Goal: Task Accomplishment & Management: Manage account settings

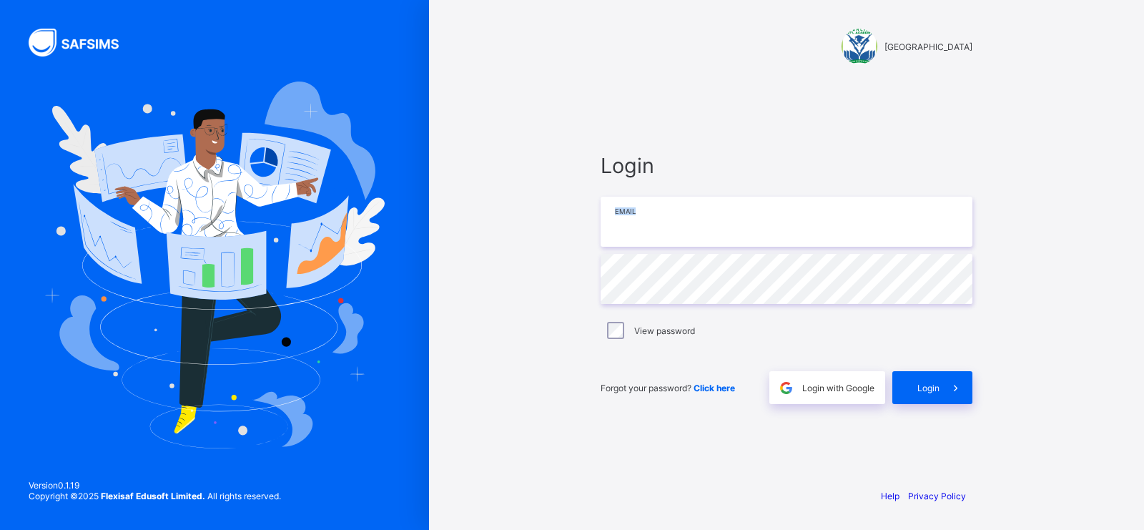
drag, startPoint x: 716, startPoint y: 252, endPoint x: 716, endPoint y: 233, distance: 18.6
click at [716, 233] on div "Login Email Password View password Forgot your password? Click here Login with …" at bounding box center [787, 278] width 372 height 251
click at [716, 233] on input "email" at bounding box center [787, 222] width 372 height 50
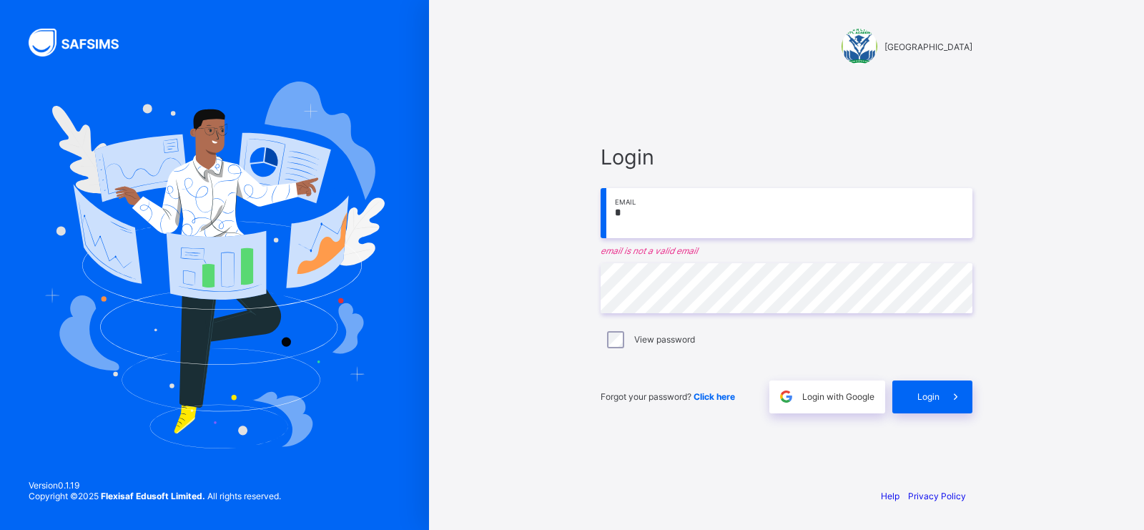
type input "**********"
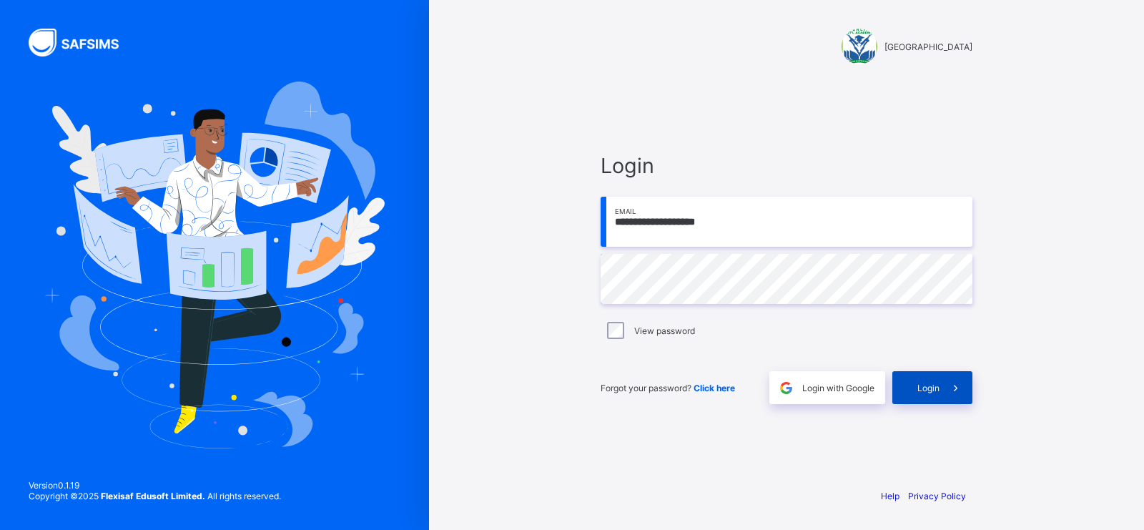
click at [909, 390] on div "Login" at bounding box center [932, 387] width 80 height 33
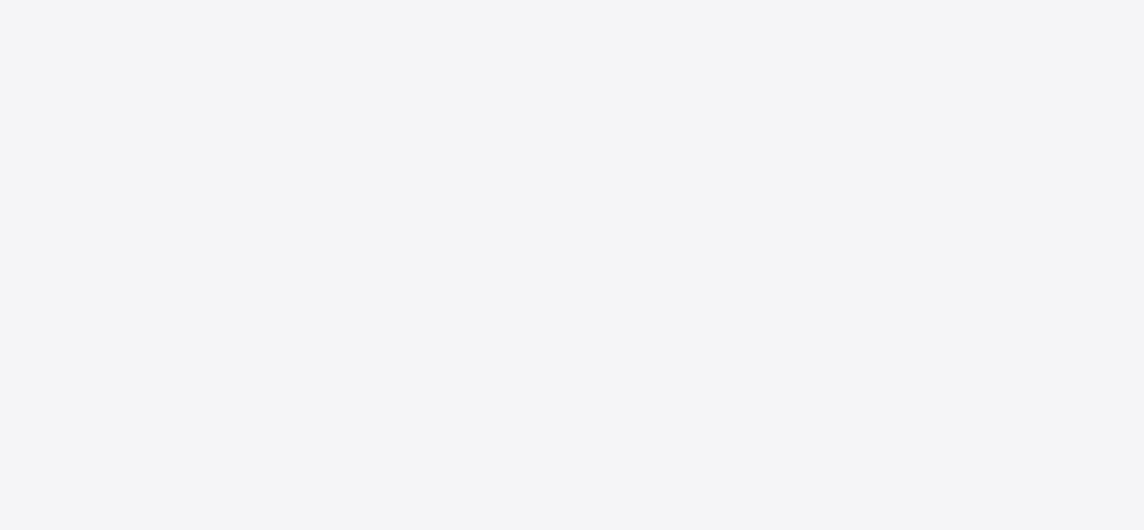
click at [760, 377] on div "New Update Available Hello there, You can install SAFSIMS on your device for ea…" at bounding box center [572, 265] width 1144 height 530
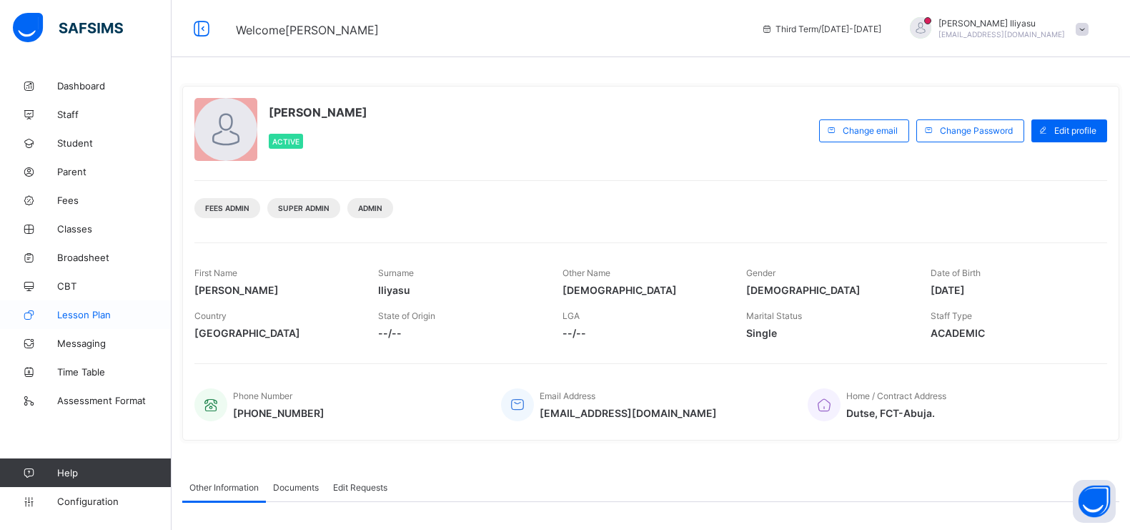
click at [91, 311] on span "Lesson Plan" at bounding box center [114, 314] width 114 height 11
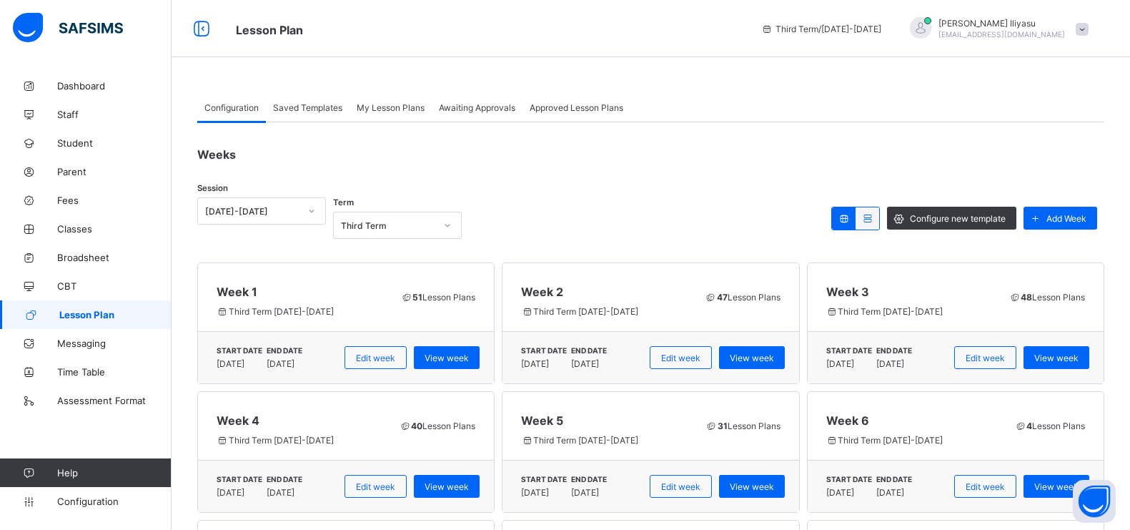
click at [332, 110] on span "Saved Templates" at bounding box center [307, 107] width 69 height 11
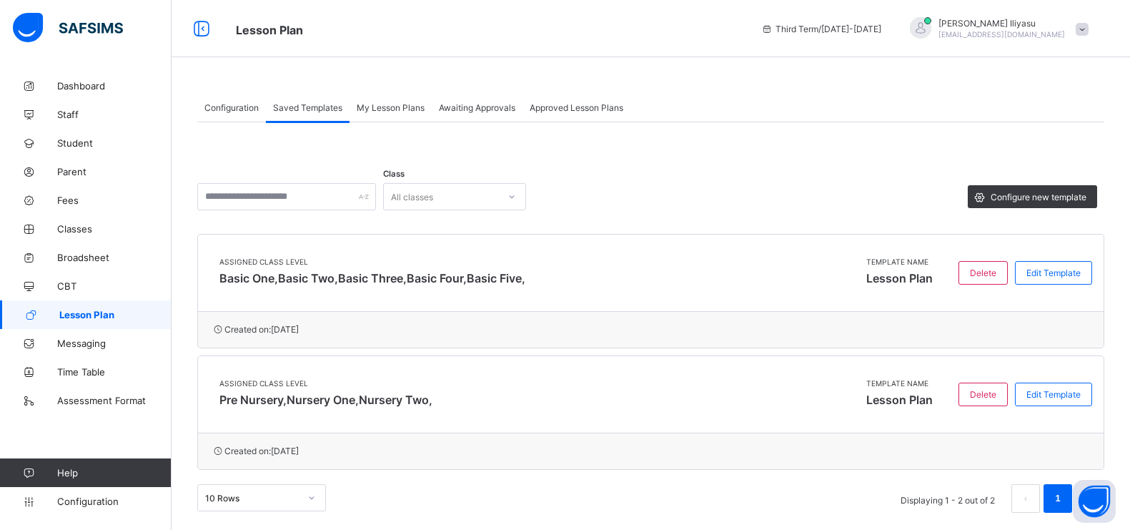
click at [235, 104] on span "Configuration" at bounding box center [231, 107] width 54 height 11
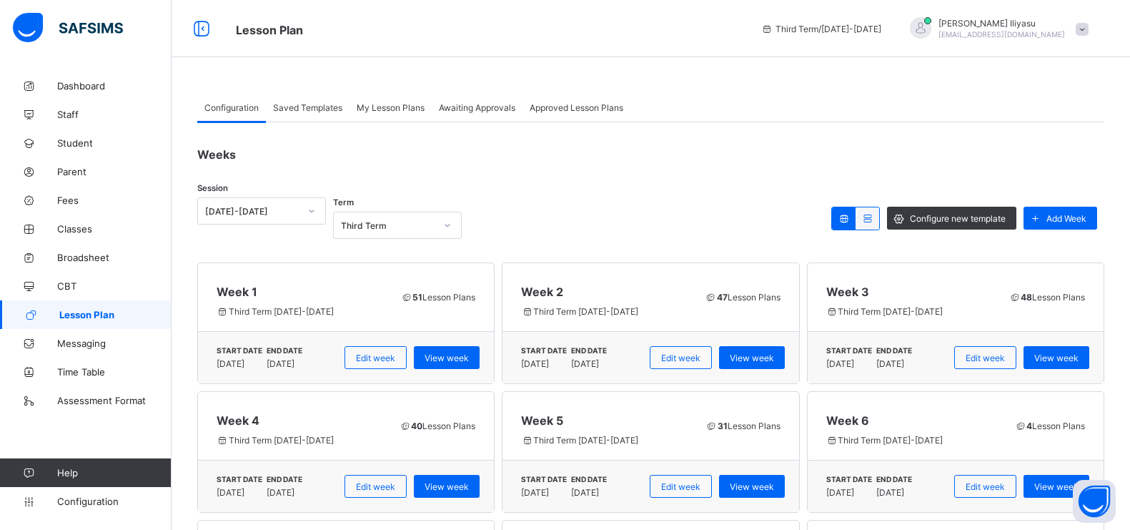
click at [278, 100] on div "Saved Templates" at bounding box center [308, 107] width 84 height 29
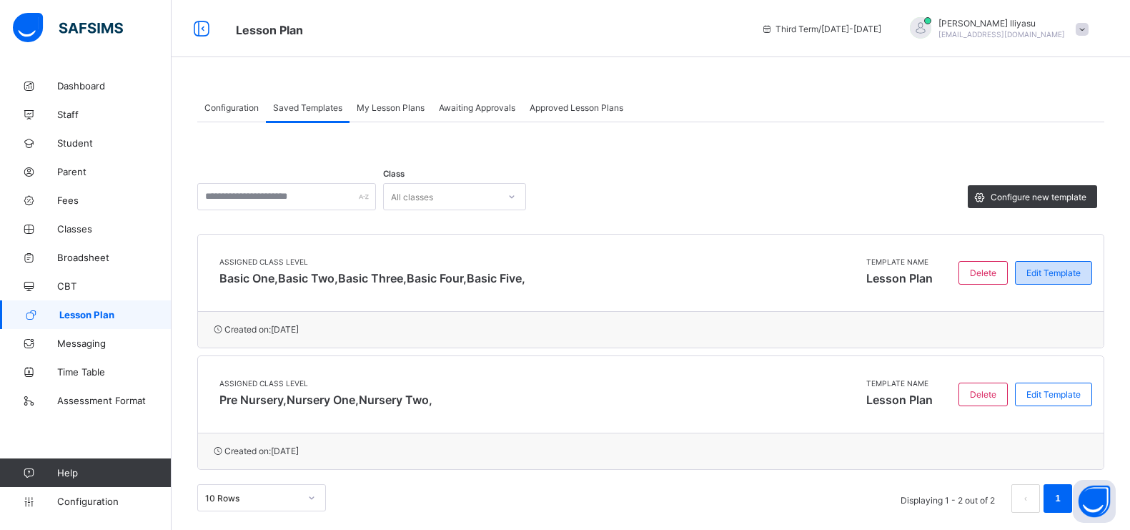
click at [914, 265] on div "Edit Template" at bounding box center [1053, 273] width 77 height 24
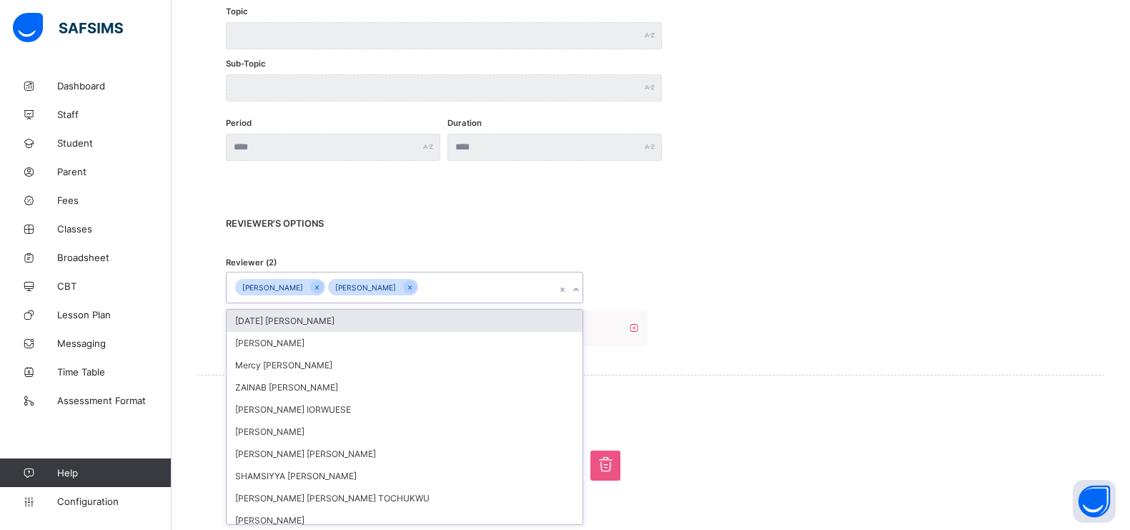
scroll to position [4, 0]
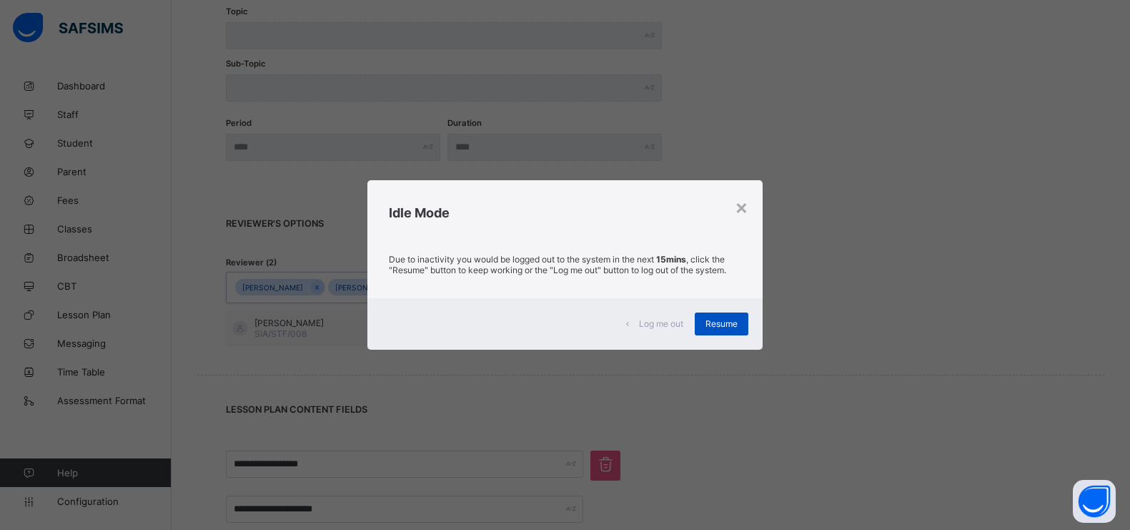
click at [728, 324] on span "Resume" at bounding box center [722, 323] width 32 height 11
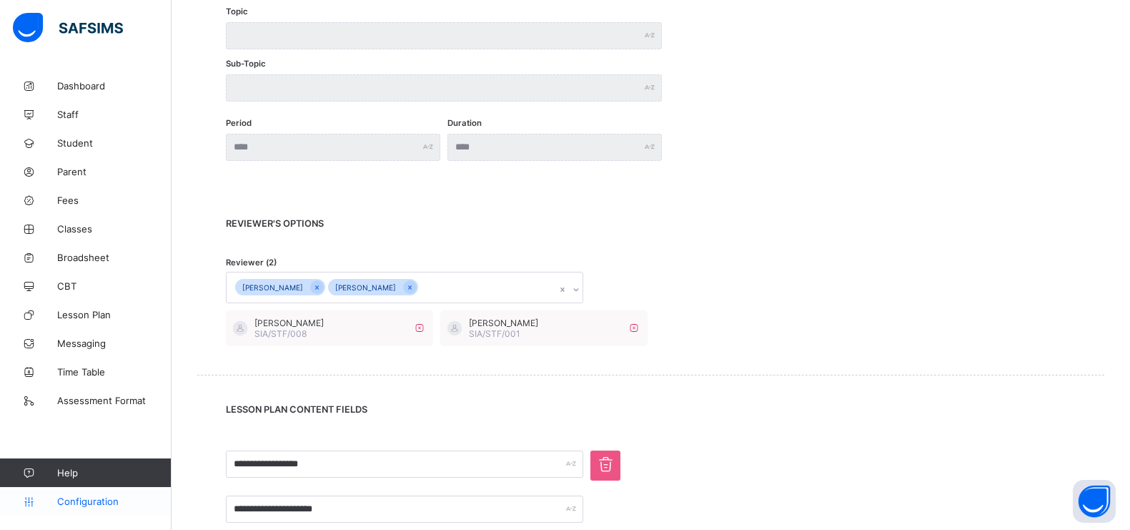
click at [115, 423] on span "Configuration" at bounding box center [114, 500] width 114 height 11
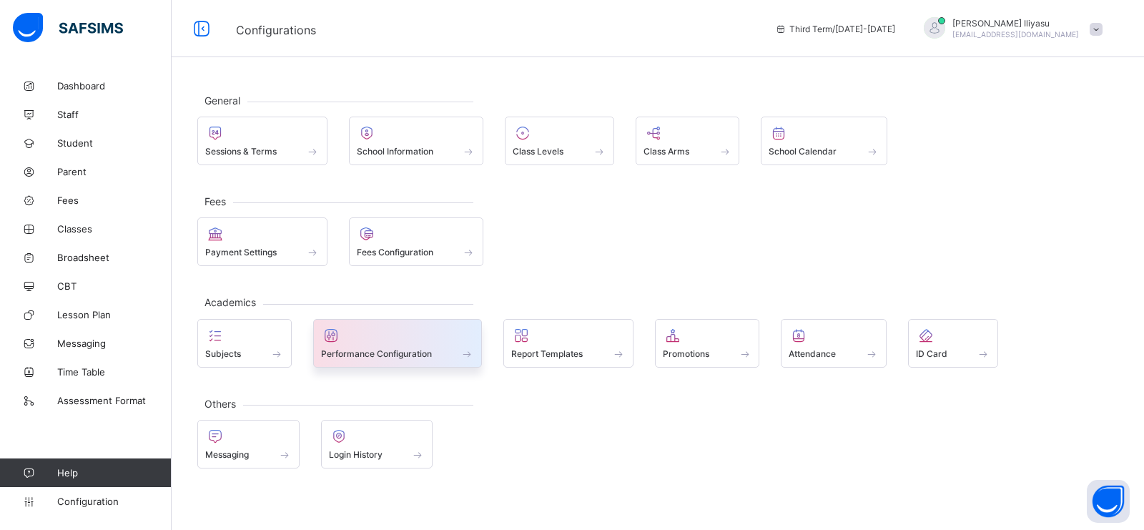
click at [448, 348] on div "Performance Configuration" at bounding box center [398, 353] width 154 height 12
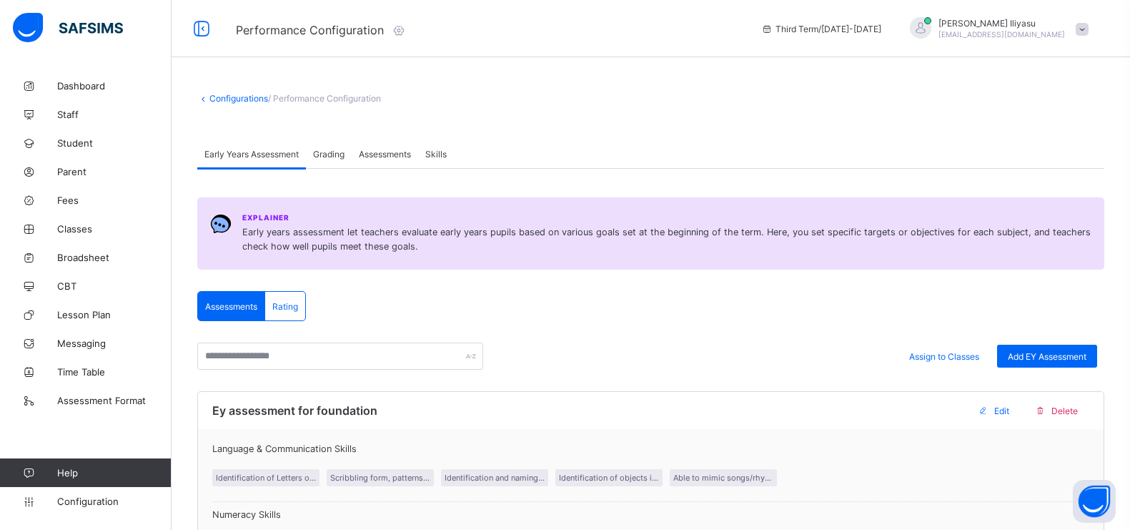
click at [324, 158] on span "Grading" at bounding box center [328, 154] width 31 height 11
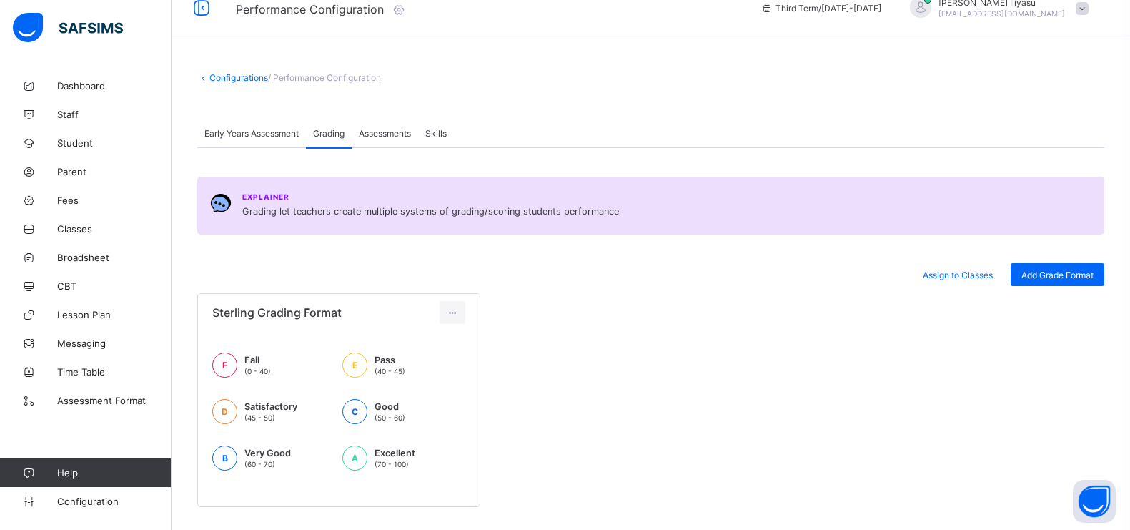
scroll to position [47, 0]
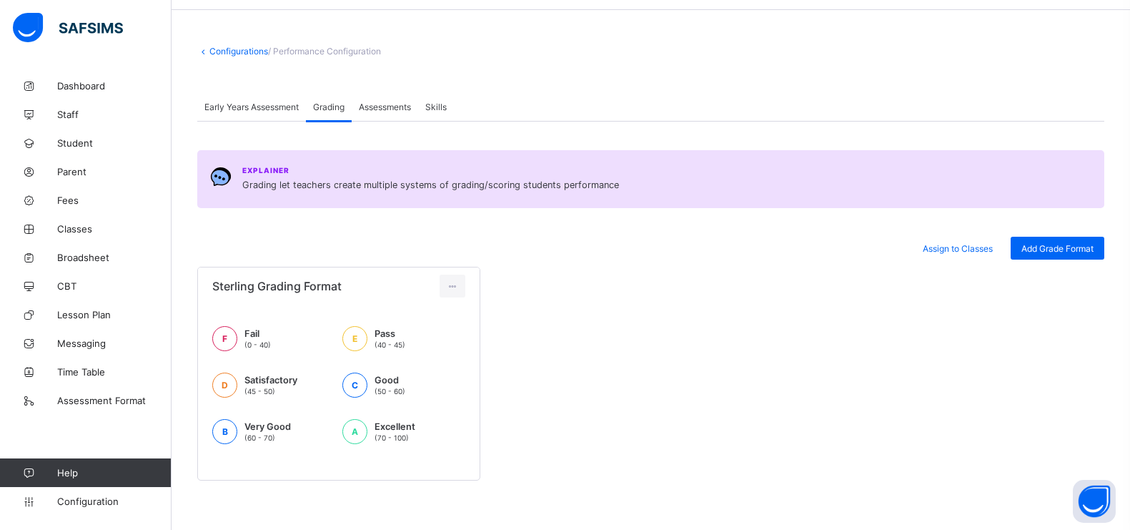
click at [385, 106] on span "Assessments" at bounding box center [385, 107] width 52 height 11
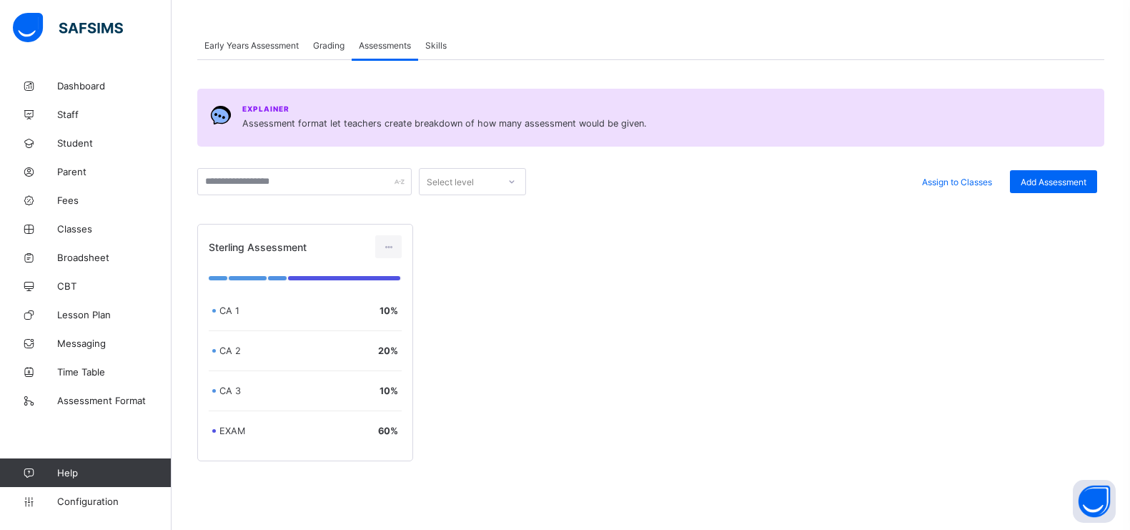
scroll to position [111, 0]
click at [440, 41] on span "Skills" at bounding box center [435, 43] width 21 height 11
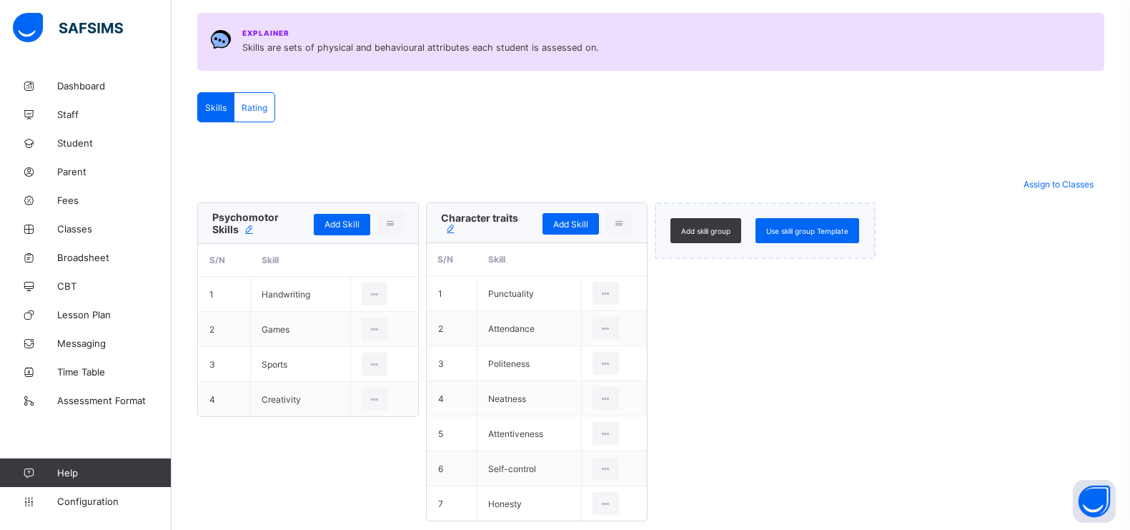
scroll to position [189, 0]
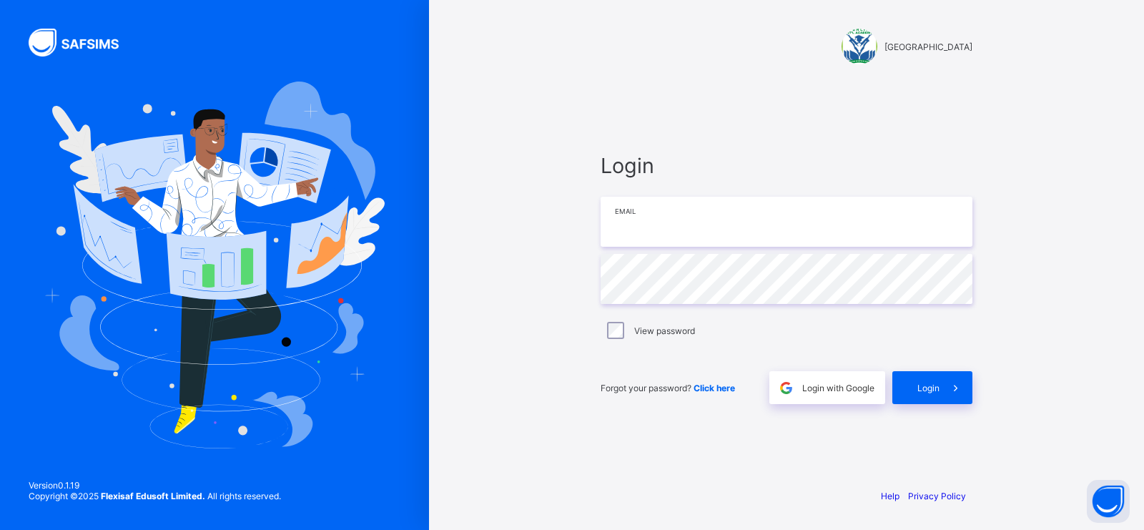
click at [658, 241] on input "email" at bounding box center [787, 222] width 372 height 50
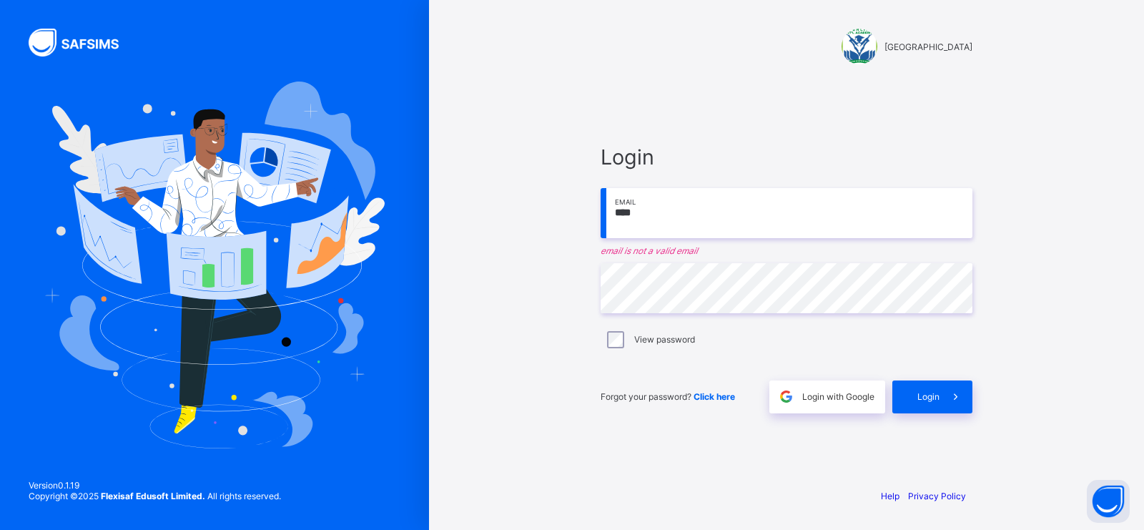
type input "**********"
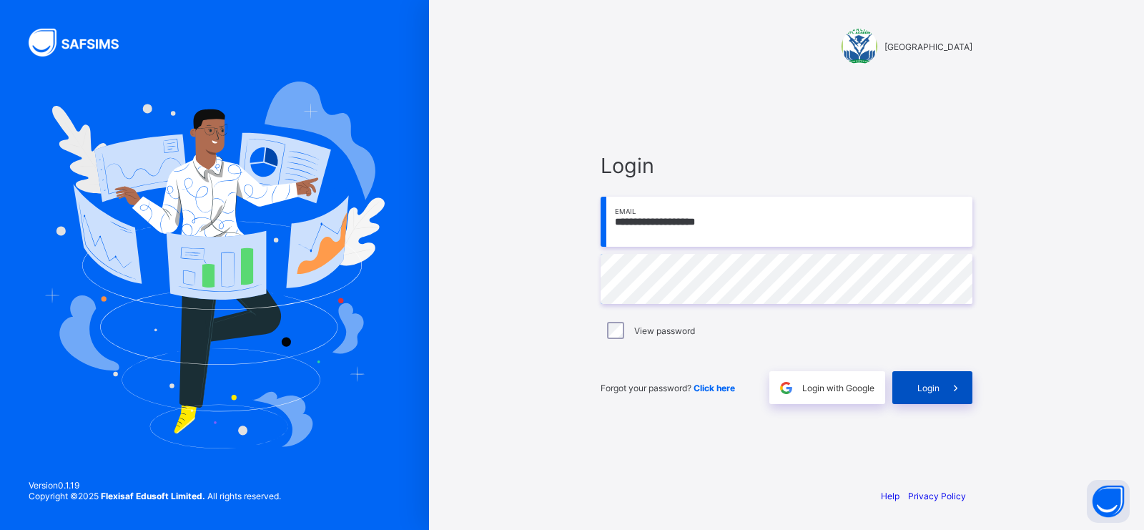
click at [914, 382] on div "Login" at bounding box center [932, 387] width 80 height 33
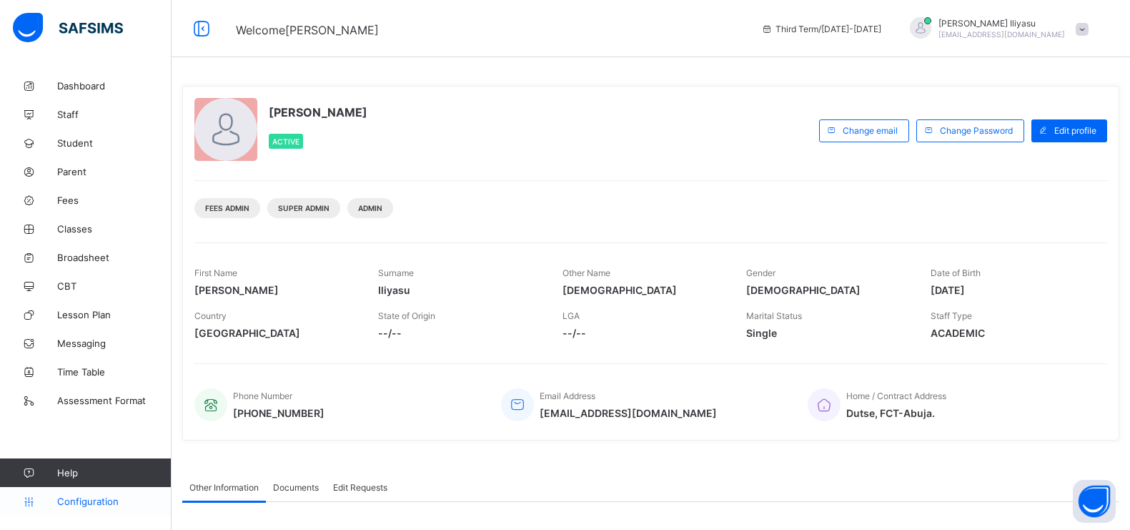
click at [89, 423] on span "Configuration" at bounding box center [114, 500] width 114 height 11
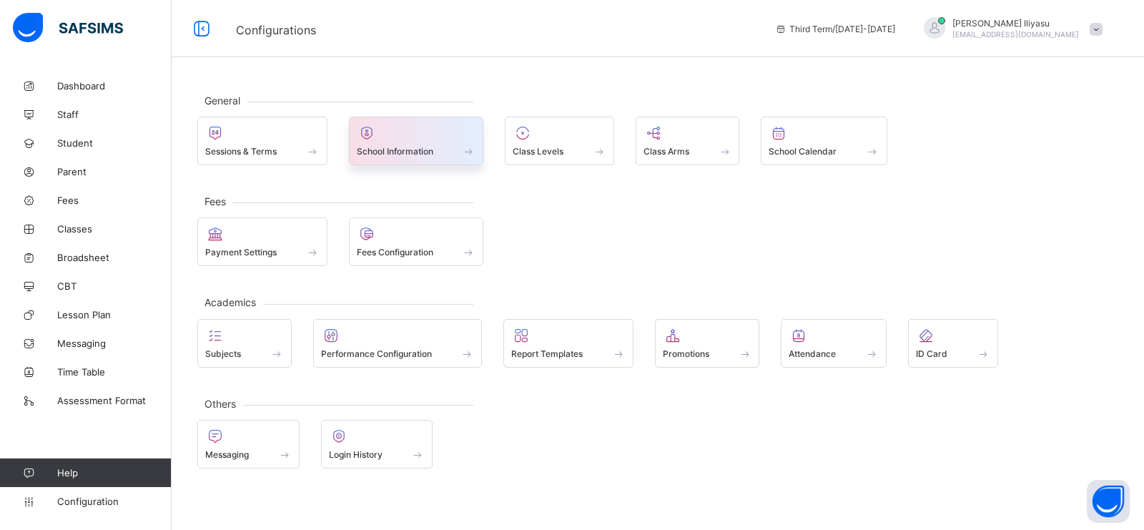
click at [377, 137] on icon at bounding box center [367, 132] width 20 height 17
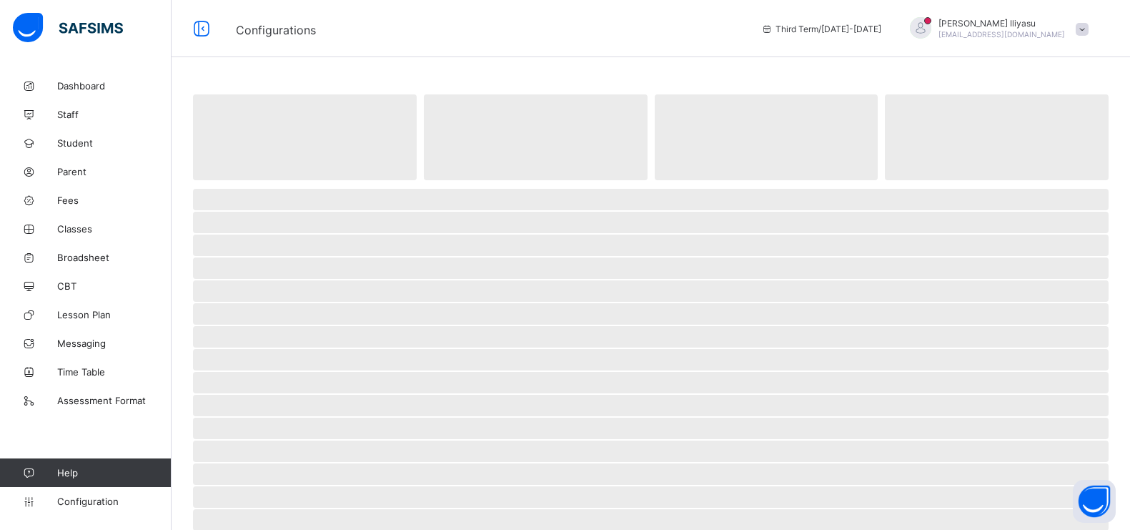
select select "**"
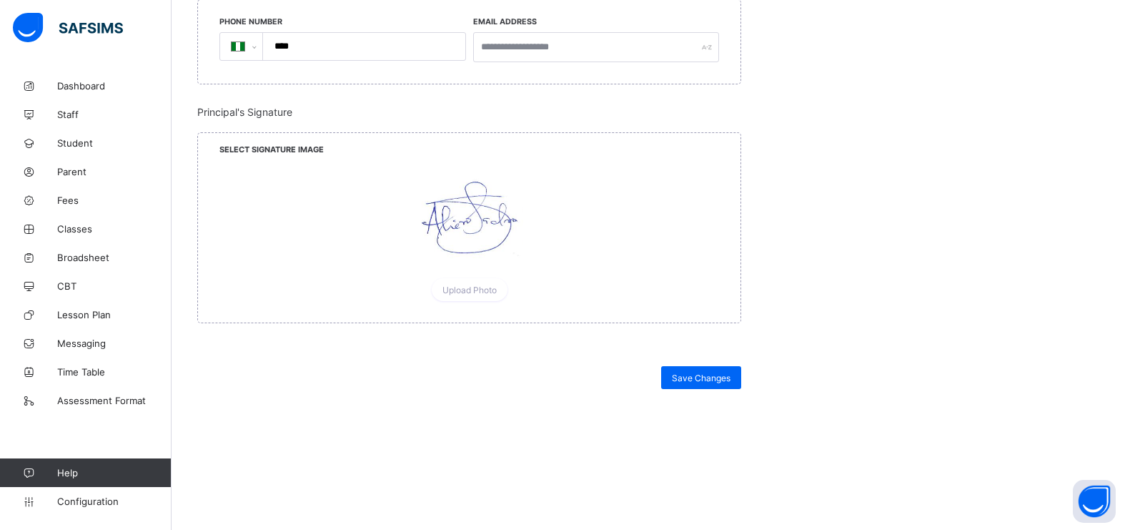
scroll to position [1288, 0]
click at [474, 231] on div at bounding box center [469, 214] width 107 height 107
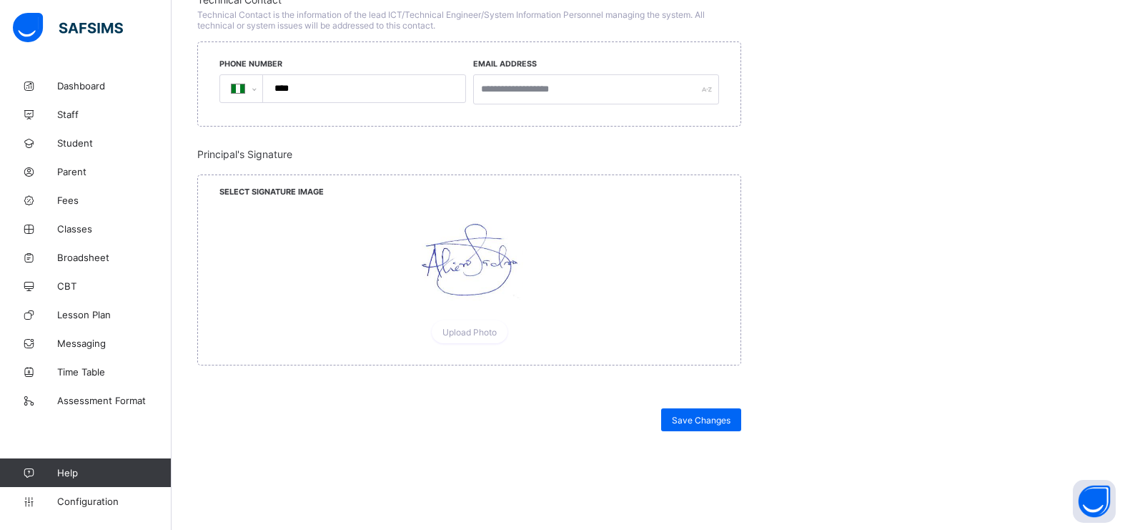
scroll to position [1237, 0]
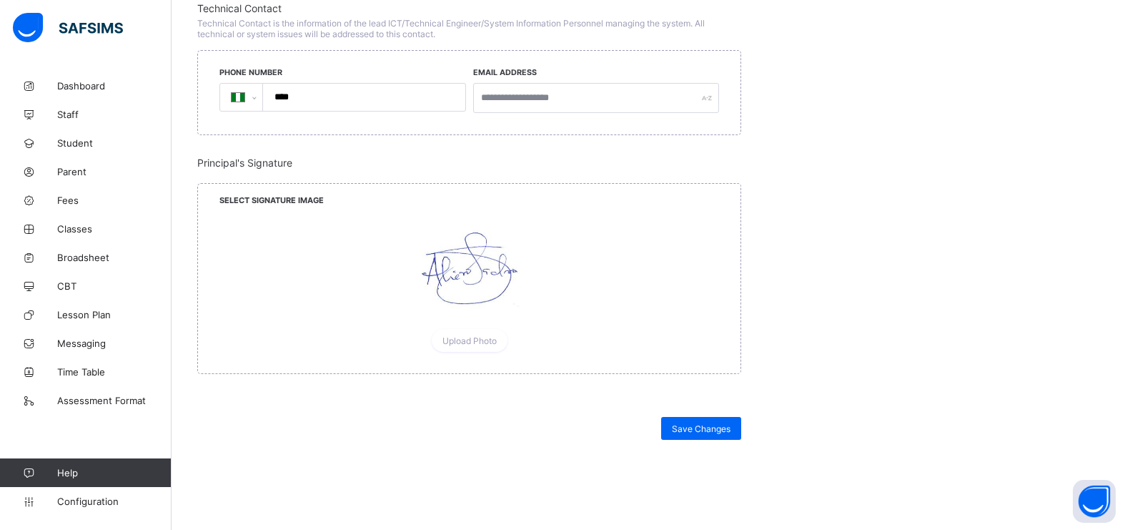
click at [494, 258] on div at bounding box center [469, 265] width 107 height 107
click at [462, 224] on div at bounding box center [469, 265] width 107 height 107
click at [277, 159] on span "Principal's Signature" at bounding box center [469, 163] width 544 height 12
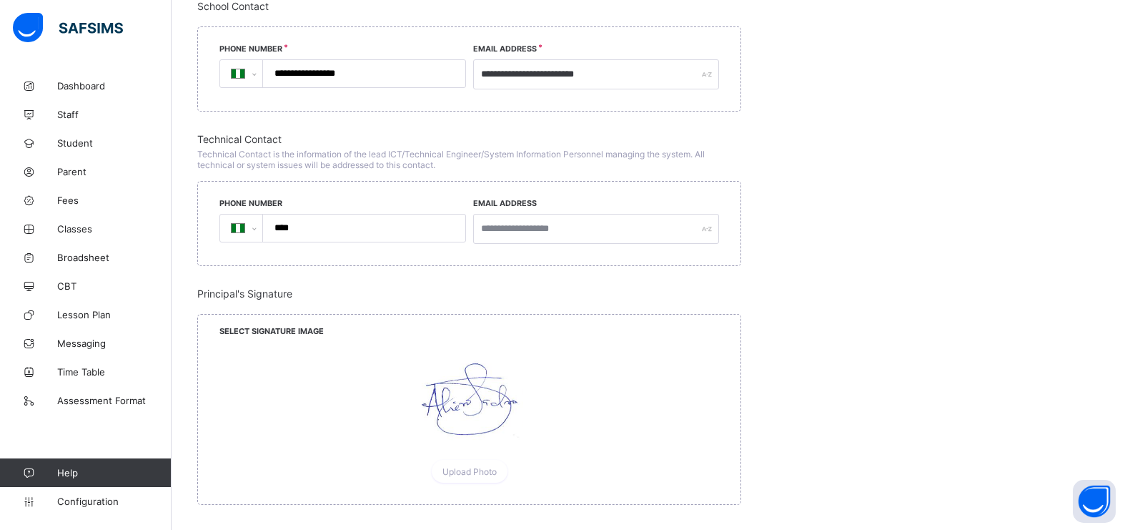
scroll to position [1110, 0]
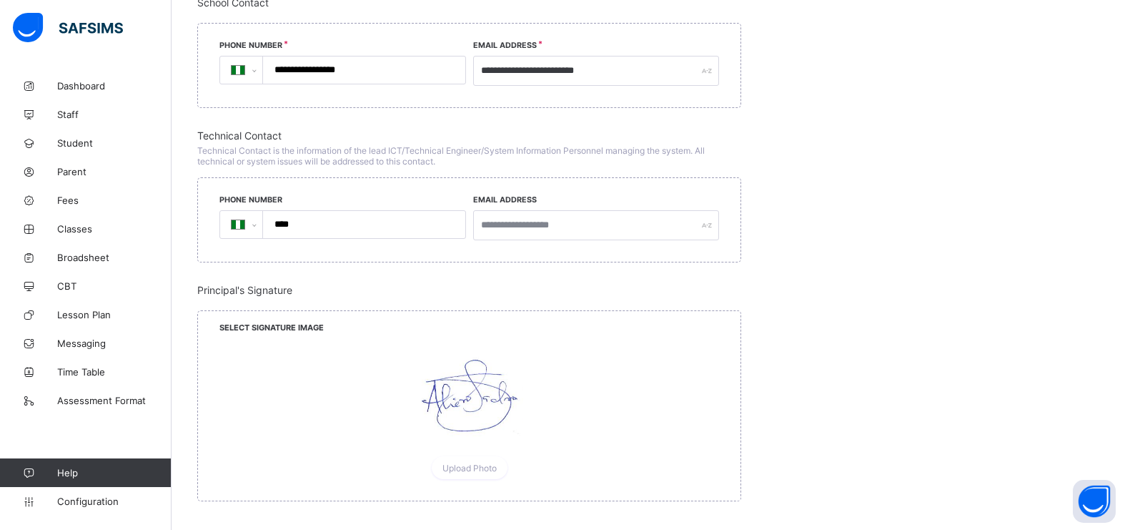
click at [533, 387] on div at bounding box center [469, 394] width 500 height 109
click at [549, 382] on div at bounding box center [469, 394] width 500 height 109
